Goal: Task Accomplishment & Management: Manage account settings

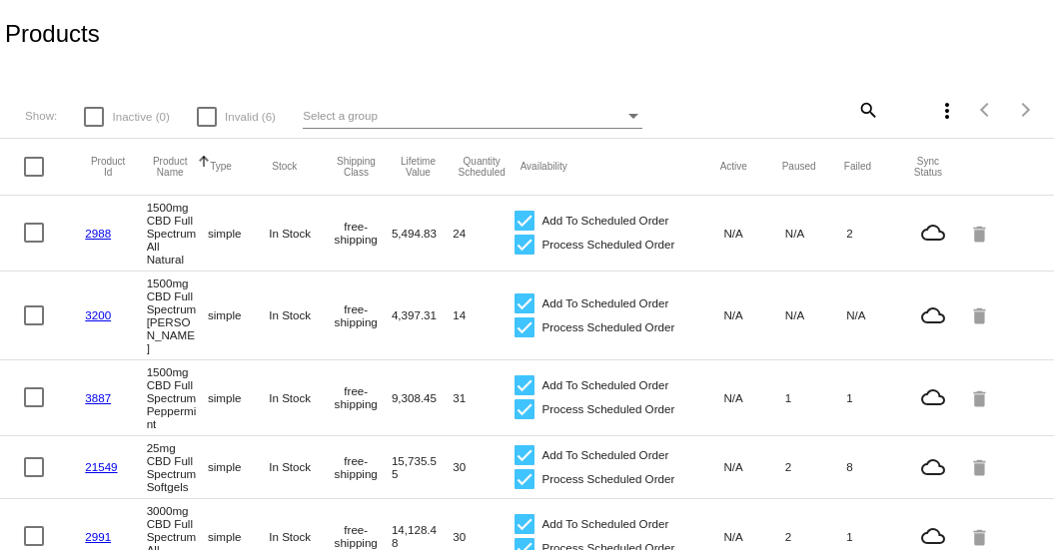
click at [202, 116] on div at bounding box center [207, 117] width 20 height 20
click at [206, 127] on input "Invalid (6)" at bounding box center [206, 127] width 1 height 1
checkbox input "true"
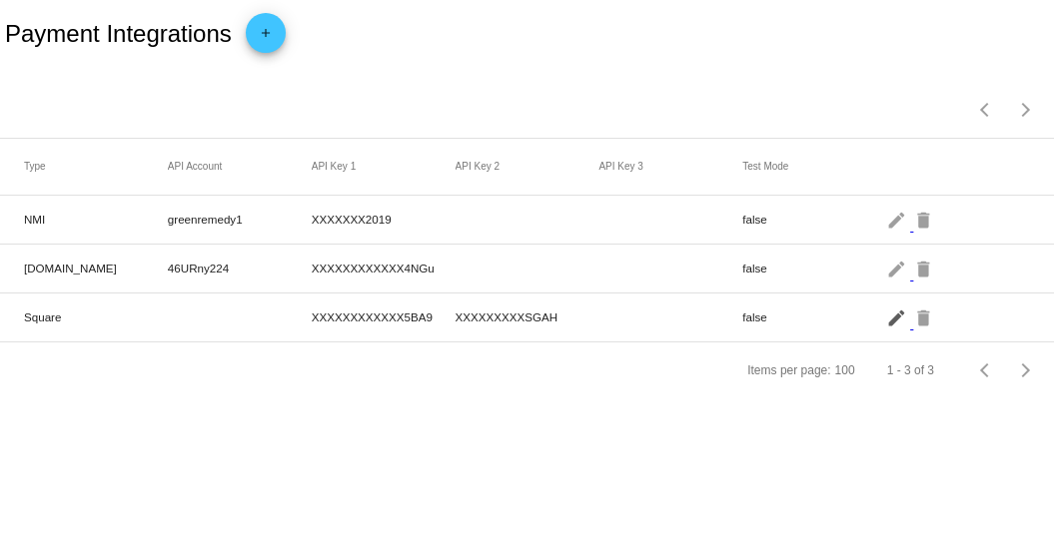
click at [897, 321] on mat-icon "edit" at bounding box center [898, 317] width 24 height 31
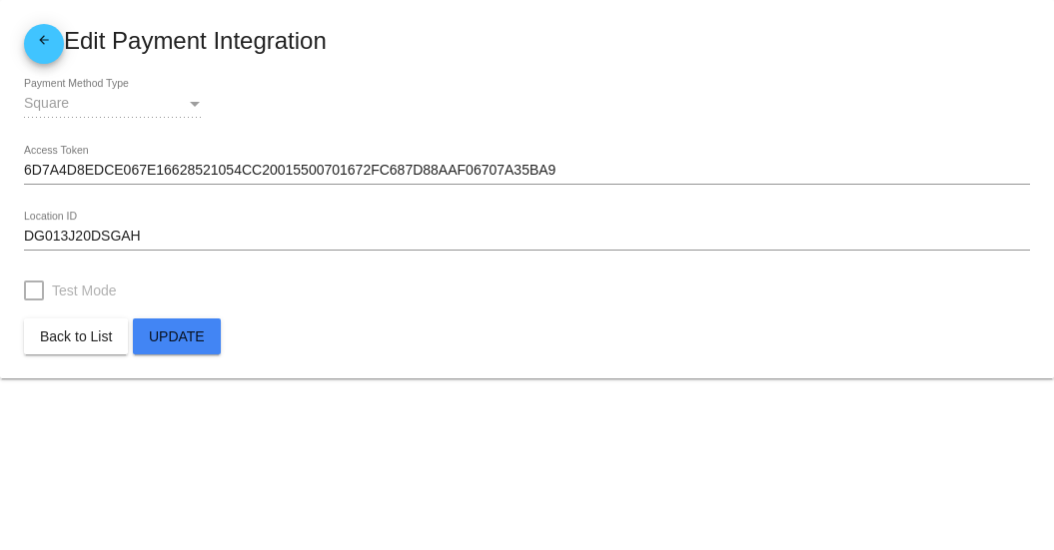
click at [184, 331] on span "Update" at bounding box center [177, 337] width 56 height 16
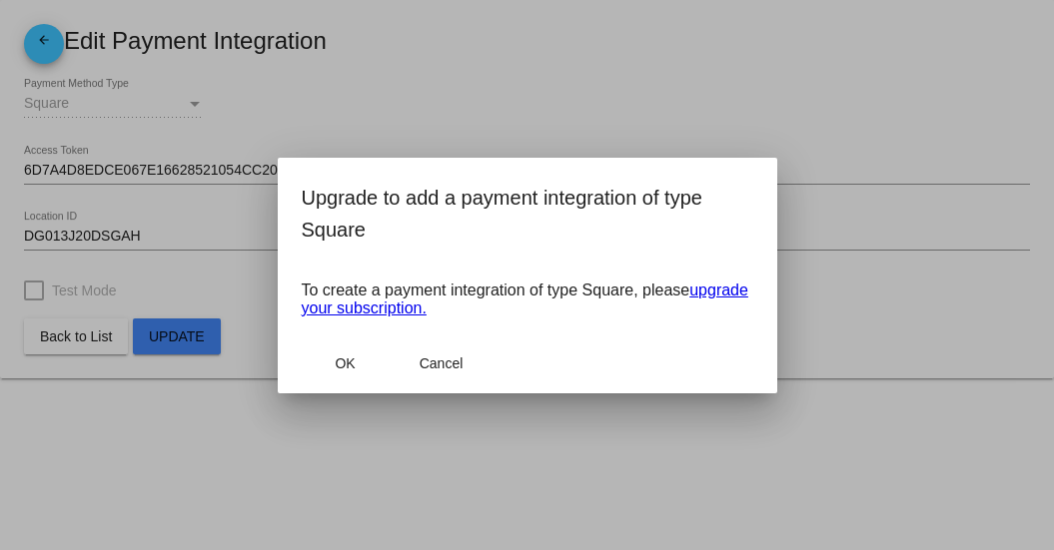
click at [723, 285] on link "upgrade your subscription." at bounding box center [525, 299] width 447 height 35
click at [441, 364] on span "Cancel" at bounding box center [442, 364] width 44 height 16
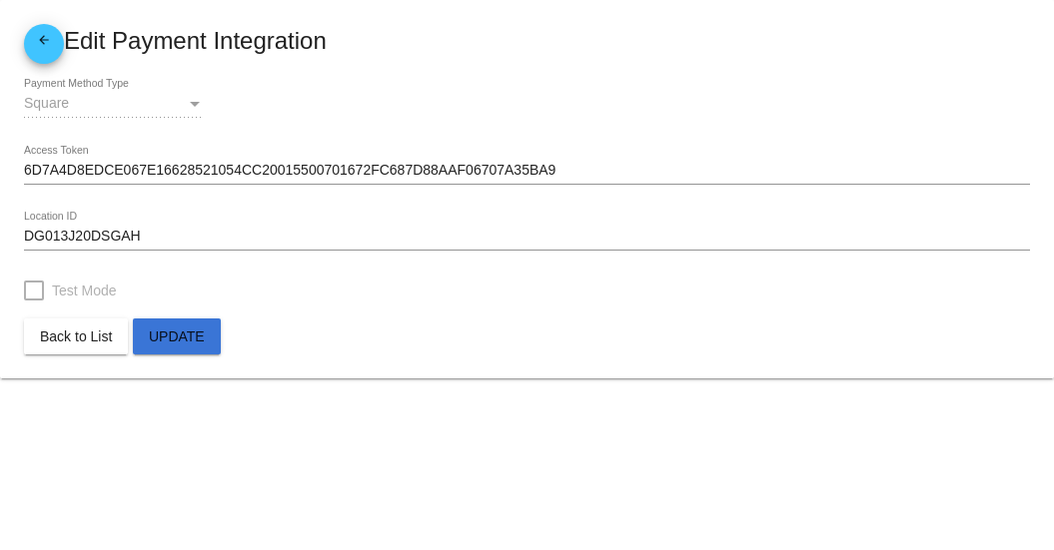
click at [53, 333] on span "Back to List" at bounding box center [76, 337] width 72 height 16
